Goal: Check status

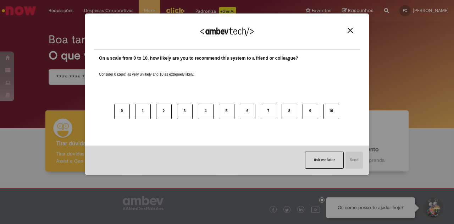
drag, startPoint x: 349, startPoint y: 28, endPoint x: 109, endPoint y: 33, distance: 239.9
click at [349, 28] on img "Close" at bounding box center [350, 30] width 5 height 5
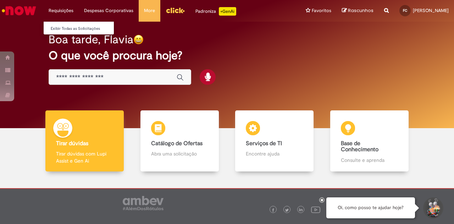
click at [58, 13] on li "Requisições Exibir Todas as Solicitações" at bounding box center [60, 10] width 35 height 21
click at [63, 9] on li "Requisições Exibir Todas as Solicitações" at bounding box center [60, 10] width 35 height 21
click at [67, 24] on li "Exibir Todas as Solicitações" at bounding box center [83, 27] width 78 height 9
click at [67, 22] on ul "Exibir Todas as Solicitações" at bounding box center [78, 27] width 71 height 13
click at [69, 26] on link "Exibir Todas as Solicitações" at bounding box center [83, 29] width 78 height 8
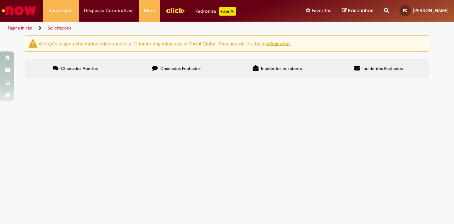
click at [187, 73] on label "Chamados Fechados" at bounding box center [176, 68] width 101 height 19
drag, startPoint x: 58, startPoint y: 94, endPoint x: 32, endPoint y: 95, distance: 25.9
click at [0, 0] on td "R13534468" at bounding box center [0, 0] width 0 height 0
copy span "R13534468"
